Goal: Task Accomplishment & Management: Complete application form

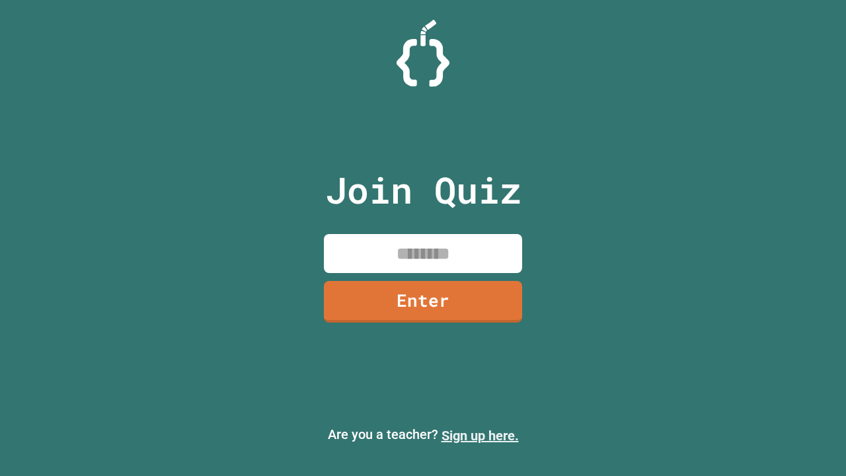
click at [480, 436] on link "Sign up here." at bounding box center [480, 436] width 77 height 16
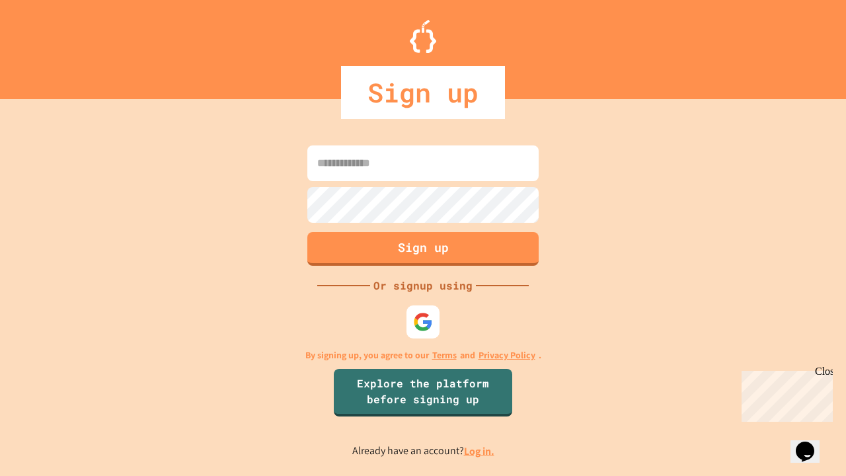
click at [480, 451] on link "Log in." at bounding box center [479, 451] width 30 height 14
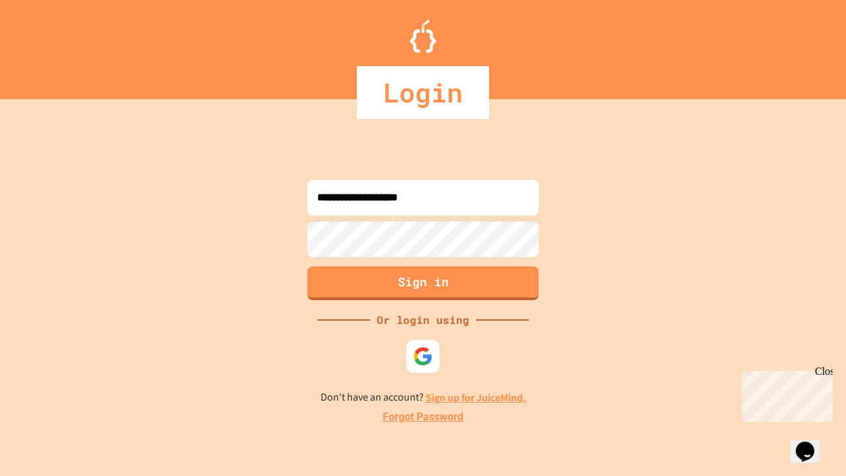
type input "**********"
